Goal: Information Seeking & Learning: Learn about a topic

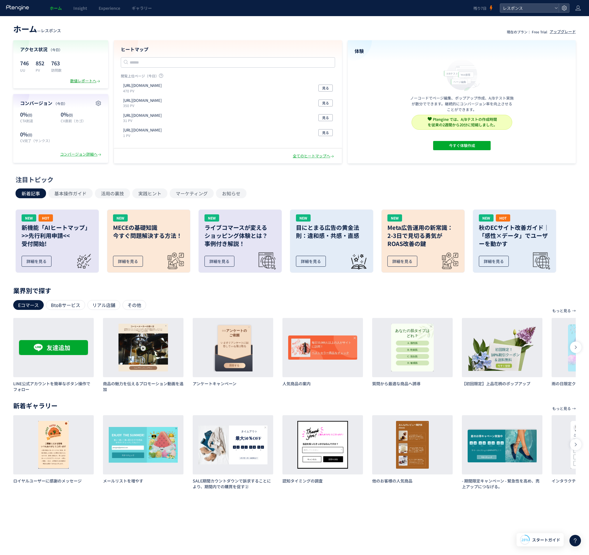
click at [81, 80] on div "数値レポートへ" at bounding box center [85, 80] width 31 height 5
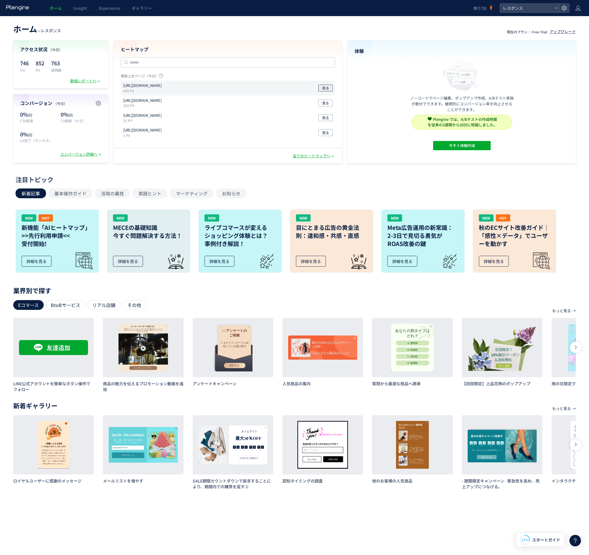
click at [321, 88] on button "見る" at bounding box center [325, 88] width 14 height 7
click at [420, 174] on div "ホーム — レスポンス 現在のプラン： Free Trial アップグレード アクセス状況 （今日） 746 UU 852 PV 763 訪問数 数値レポート…" at bounding box center [294, 258] width 589 height 485
click at [426, 180] on div "注目トピック" at bounding box center [293, 179] width 555 height 9
click at [393, 292] on div "もっと見る → 業界別で探す Eコマース BtoBサービス リアル店舗 その他 詳細 作成 LINE公式アカウントを簡単なボタン操作でフォロー 詳細 作成 商…" at bounding box center [294, 340] width 562 height 104
click at [76, 80] on div "数値レポートへ" at bounding box center [85, 80] width 31 height 5
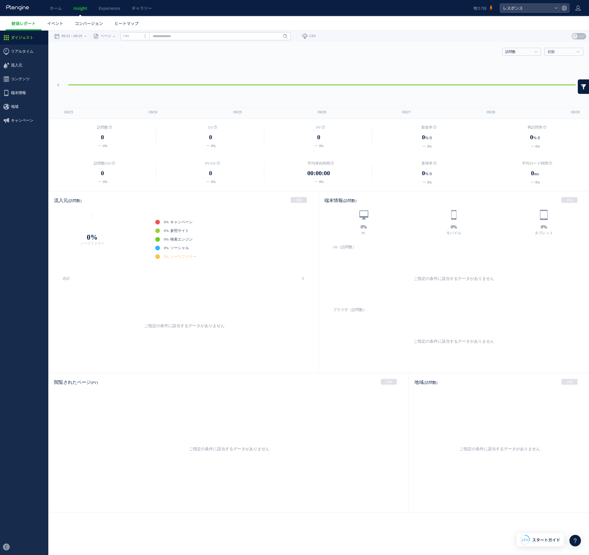
click at [32, 152] on ul "ダイジェスト リアルタイム ダイジェスト コンテンツ 地域" at bounding box center [24, 285] width 48 height 508
click at [19, 51] on span "リアルタイム" at bounding box center [22, 52] width 22 height 14
click at [16, 61] on link "ダイジェスト" at bounding box center [24, 61] width 48 height 7
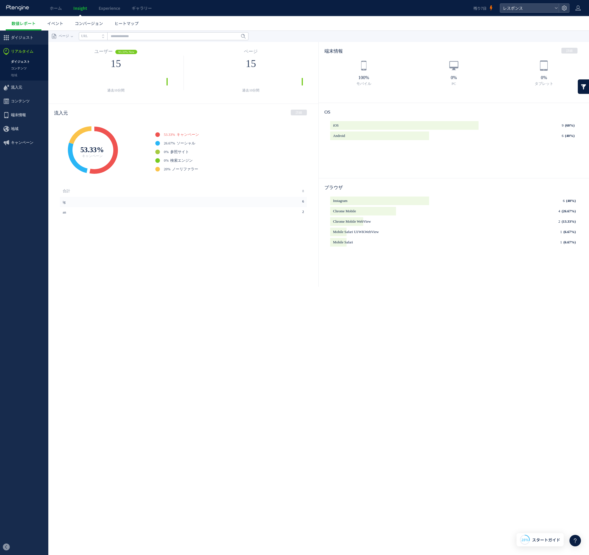
click at [14, 69] on link "コンテンツ" at bounding box center [24, 68] width 48 height 7
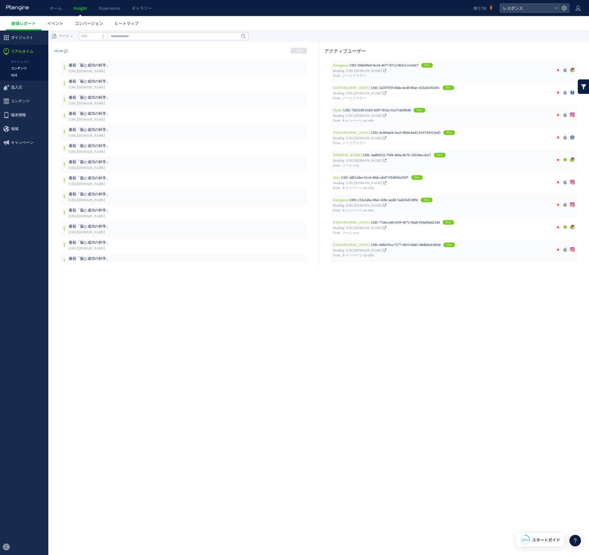
click at [17, 76] on link "地域" at bounding box center [24, 75] width 48 height 7
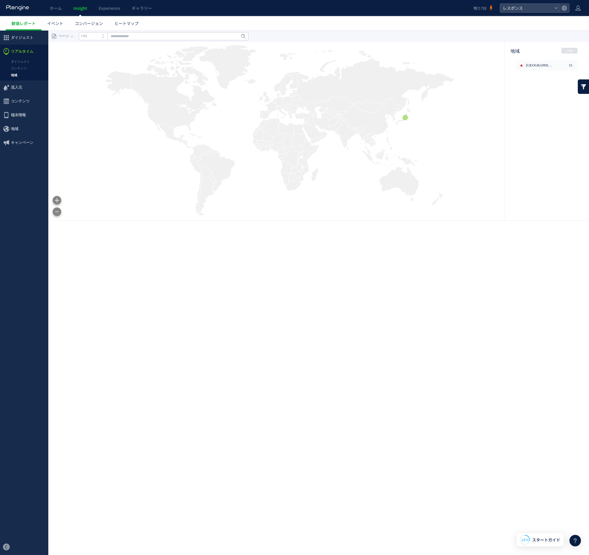
click at [15, 86] on span "流入元" at bounding box center [16, 88] width 11 height 14
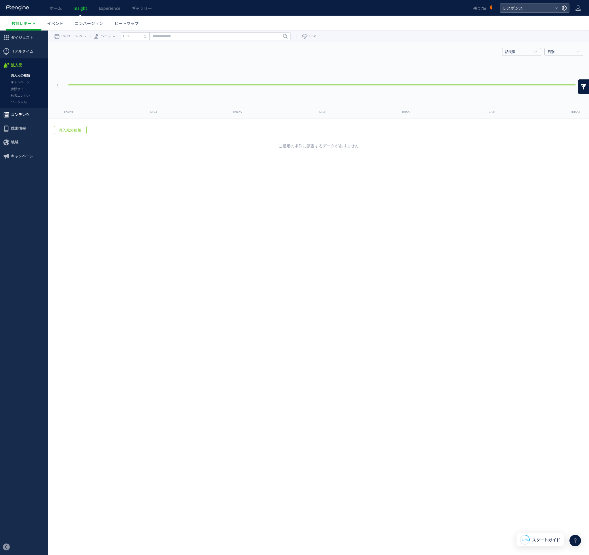
click at [18, 118] on span "コンテンツ" at bounding box center [20, 115] width 19 height 14
